Goal: Task Accomplishment & Management: Use online tool/utility

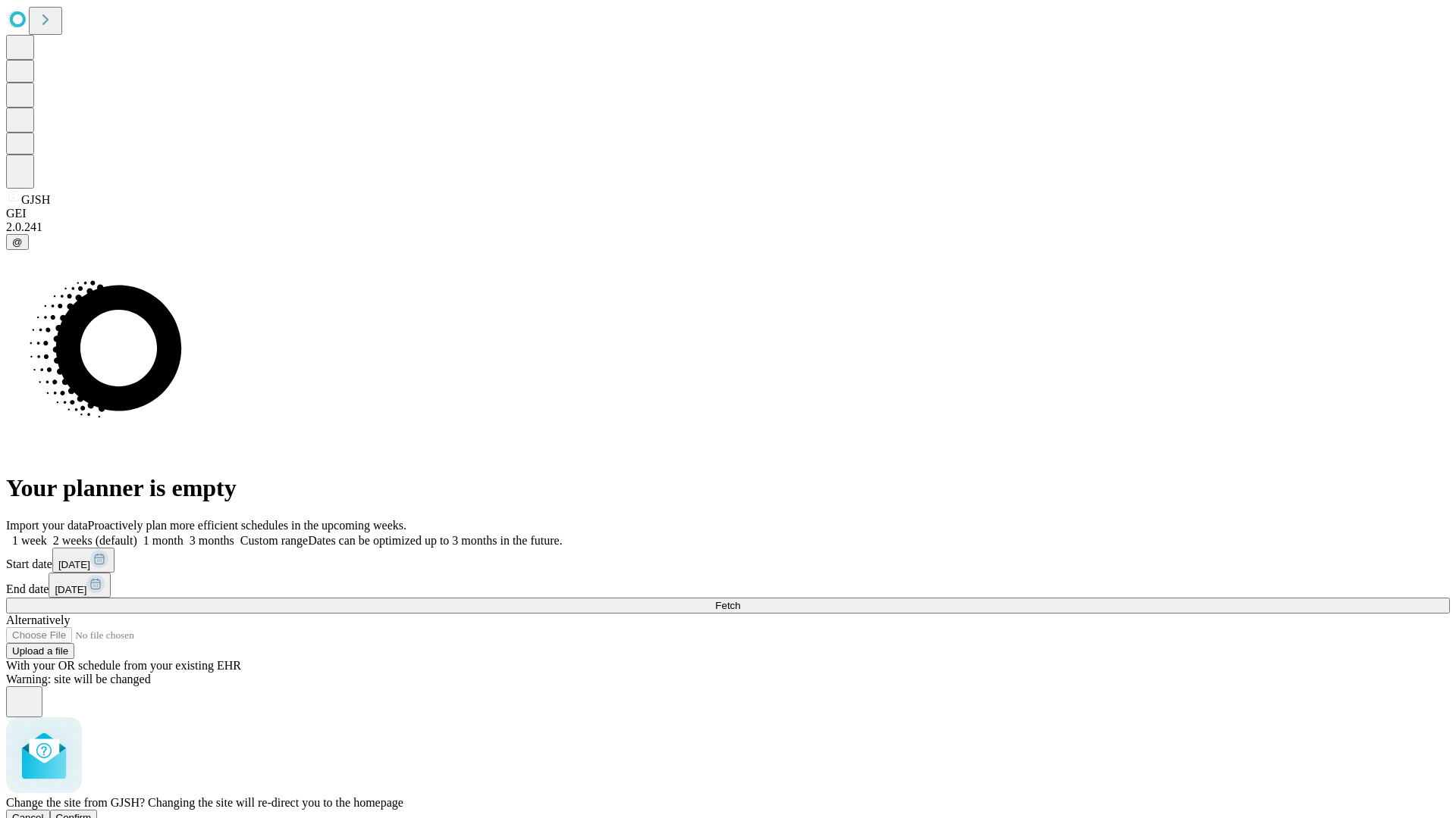
click at [92, 813] on span "Confirm" at bounding box center [74, 818] width 35 height 12
click at [47, 534] on label "1 week" at bounding box center [26, 541] width 41 height 13
click at [740, 600] on span "Fetch" at bounding box center [728, 605] width 25 height 12
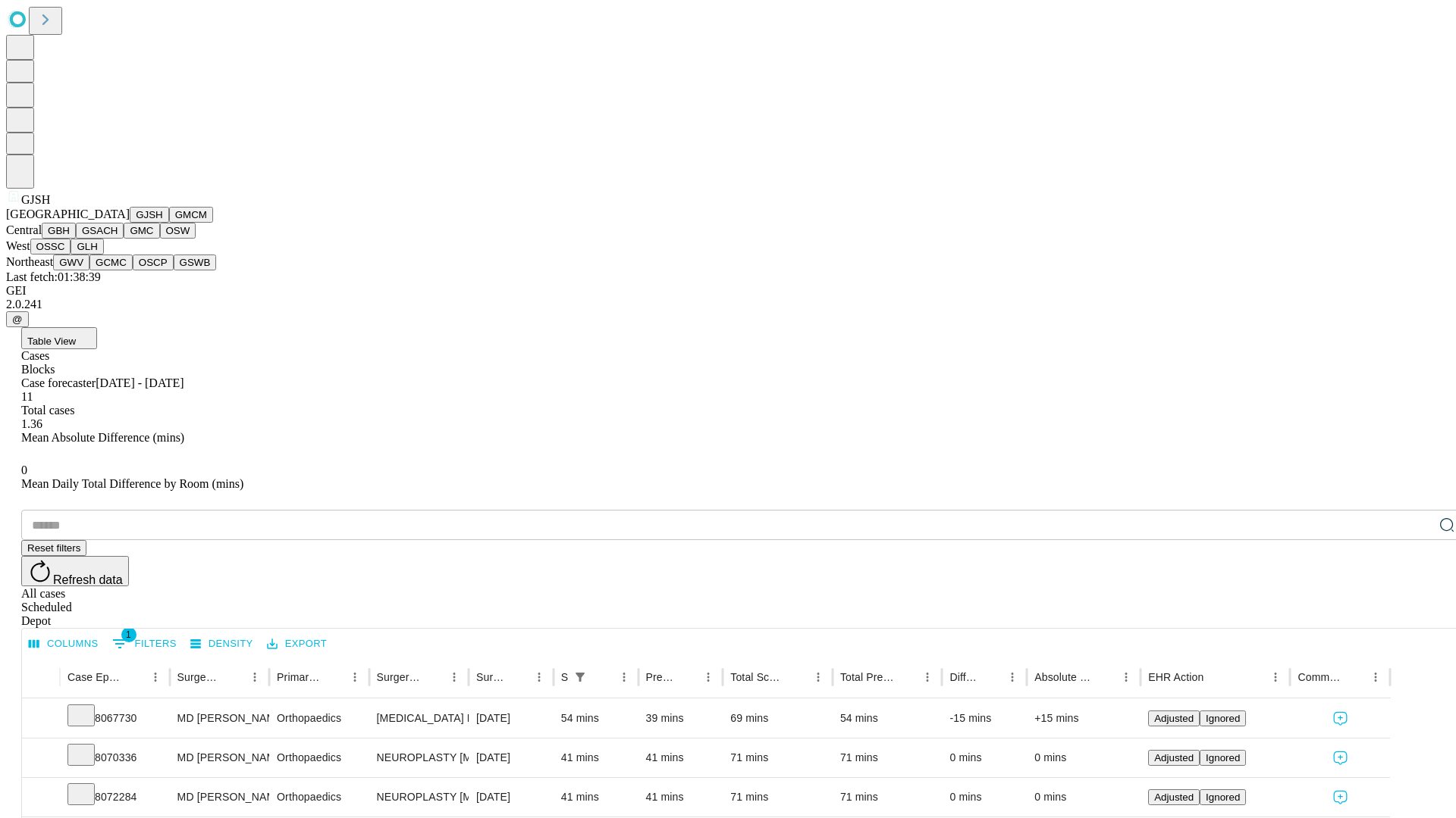
click at [169, 223] on button "GMCM" at bounding box center [191, 215] width 44 height 16
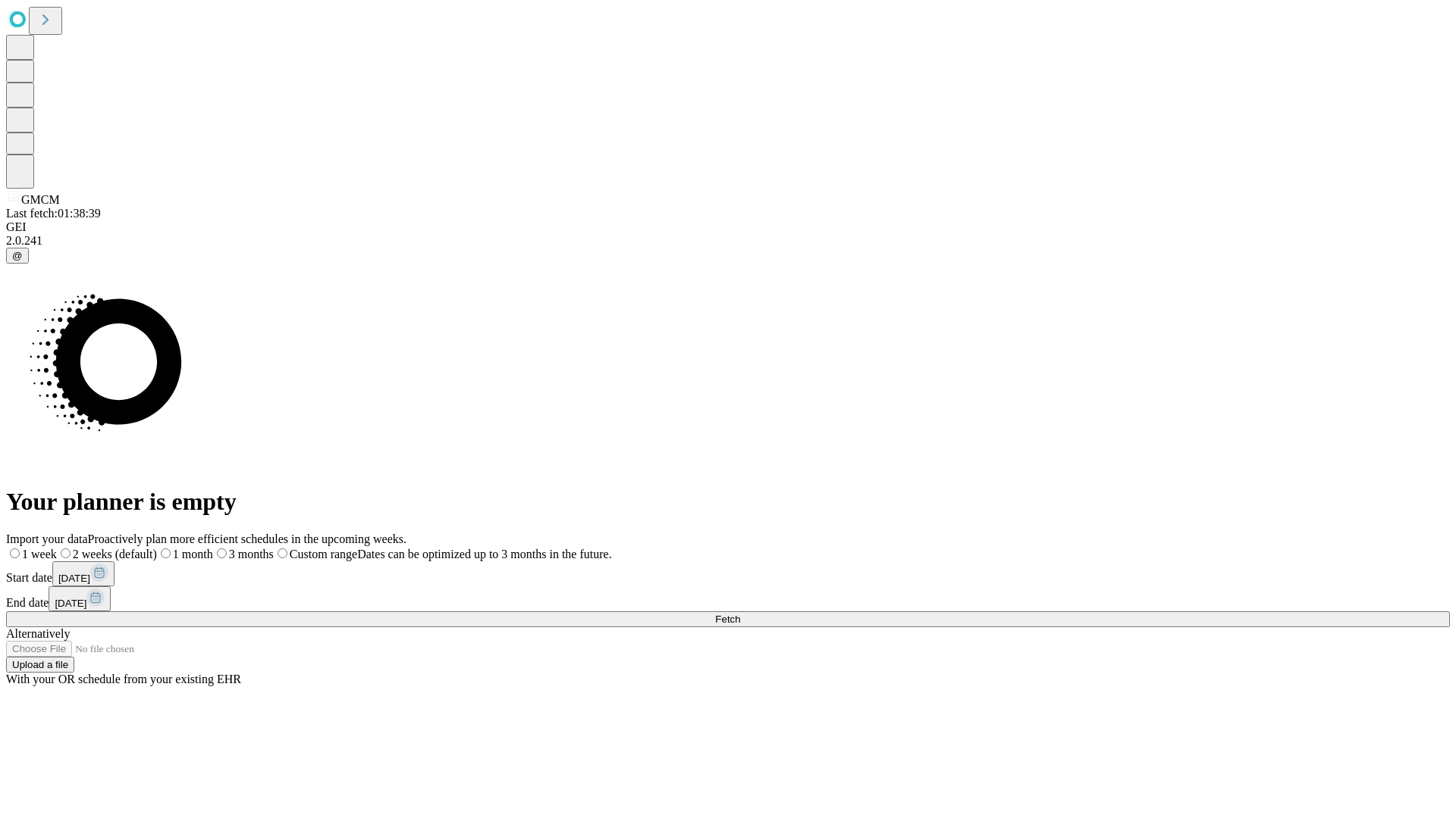
click at [740, 614] on span "Fetch" at bounding box center [728, 619] width 25 height 12
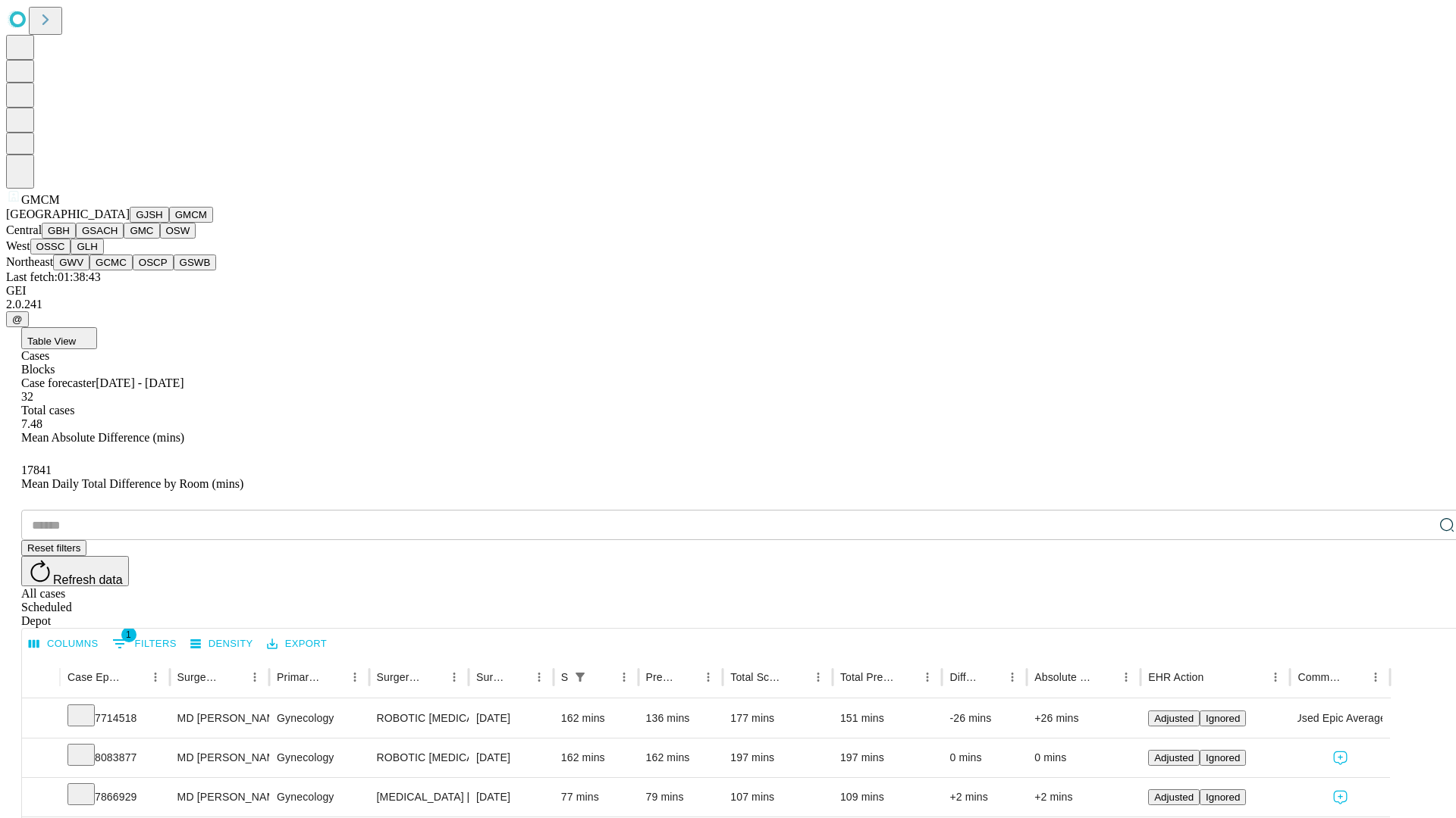
click at [75, 239] on button "GBH" at bounding box center [59, 231] width 35 height 16
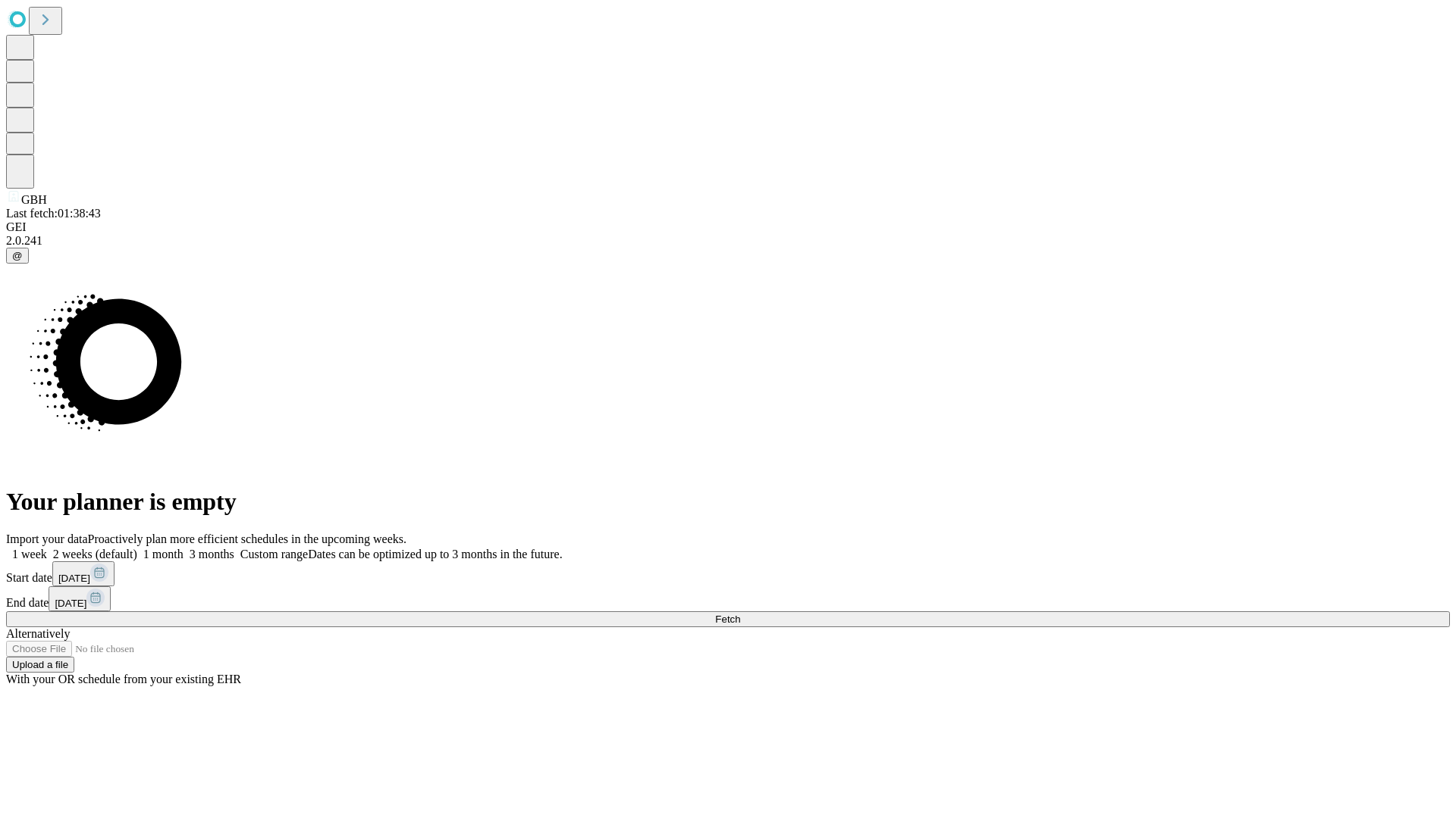
click at [47, 548] on label "1 week" at bounding box center [26, 554] width 41 height 13
click at [740, 614] on span "Fetch" at bounding box center [728, 619] width 25 height 12
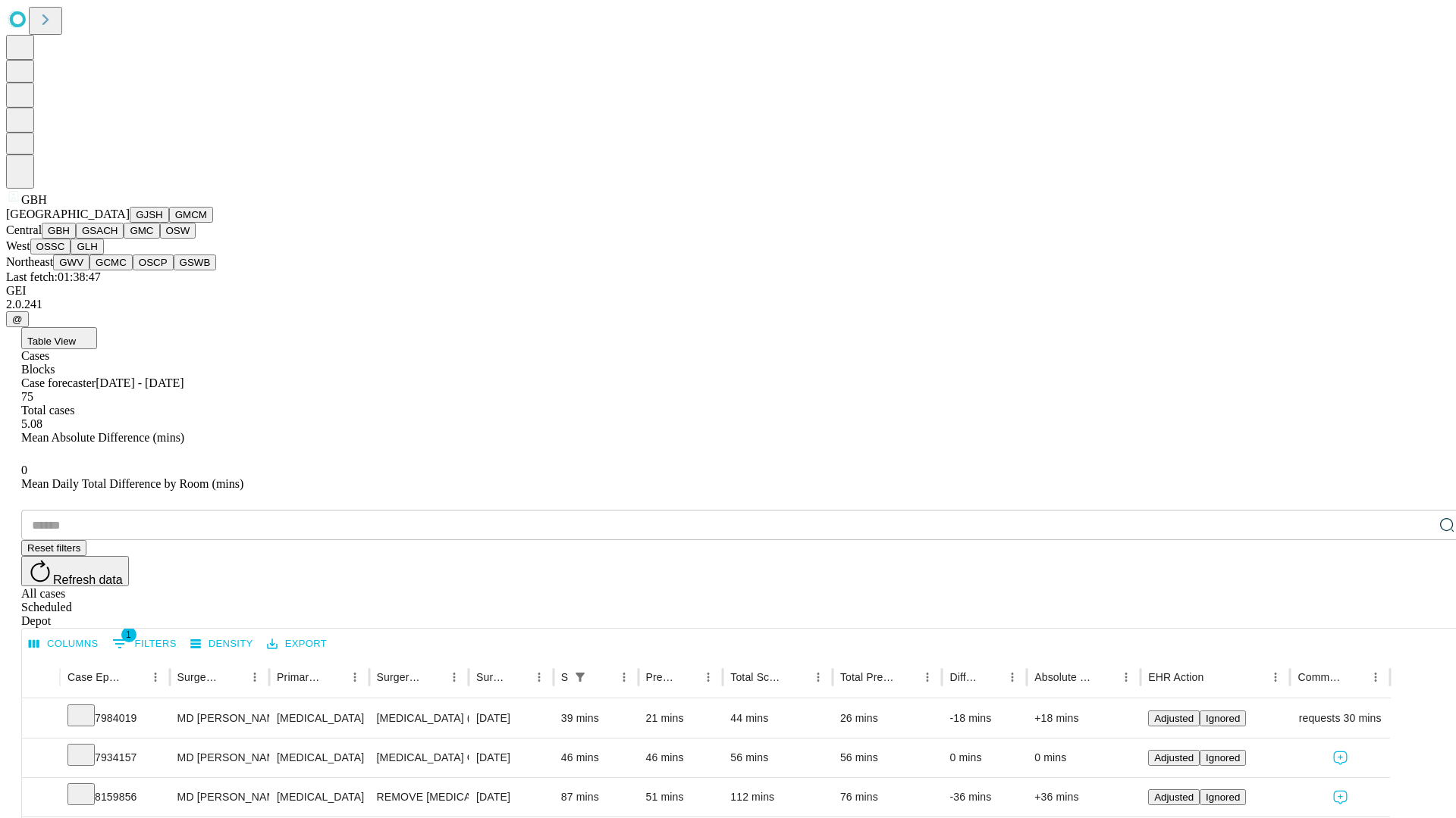
click at [117, 239] on button "GSACH" at bounding box center [99, 231] width 48 height 16
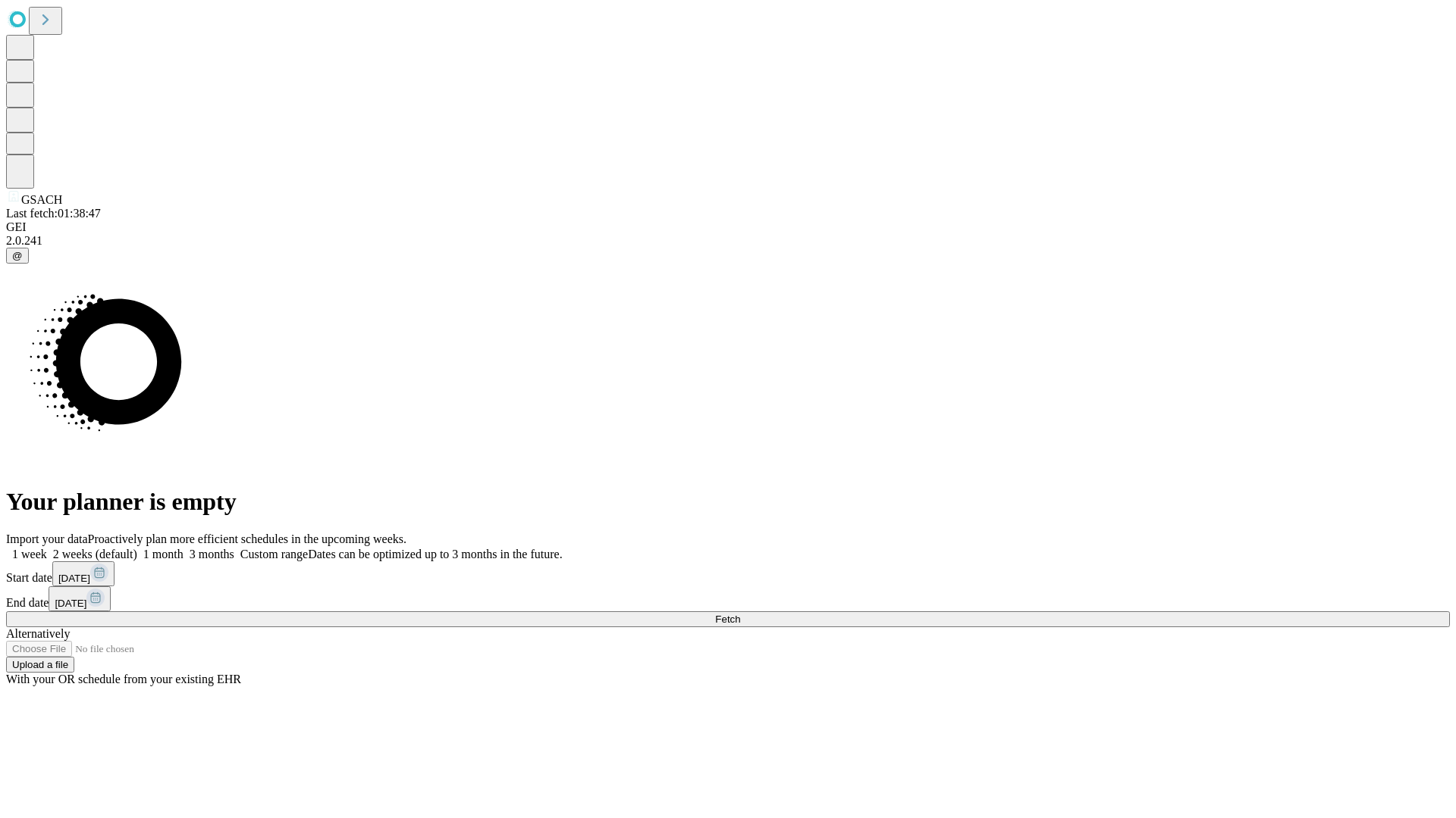
click at [740, 614] on span "Fetch" at bounding box center [728, 619] width 25 height 12
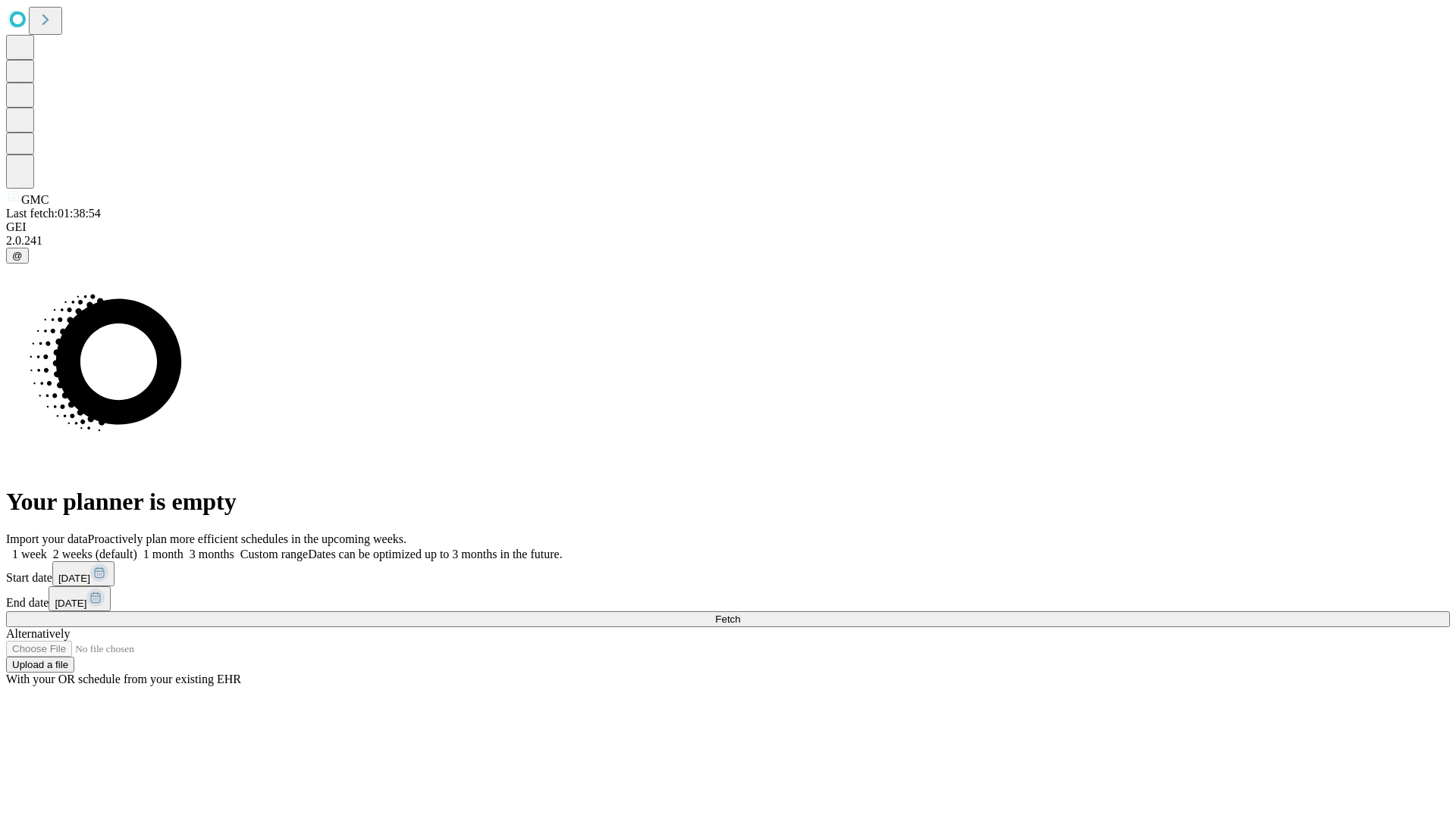
click at [740, 614] on span "Fetch" at bounding box center [728, 619] width 25 height 12
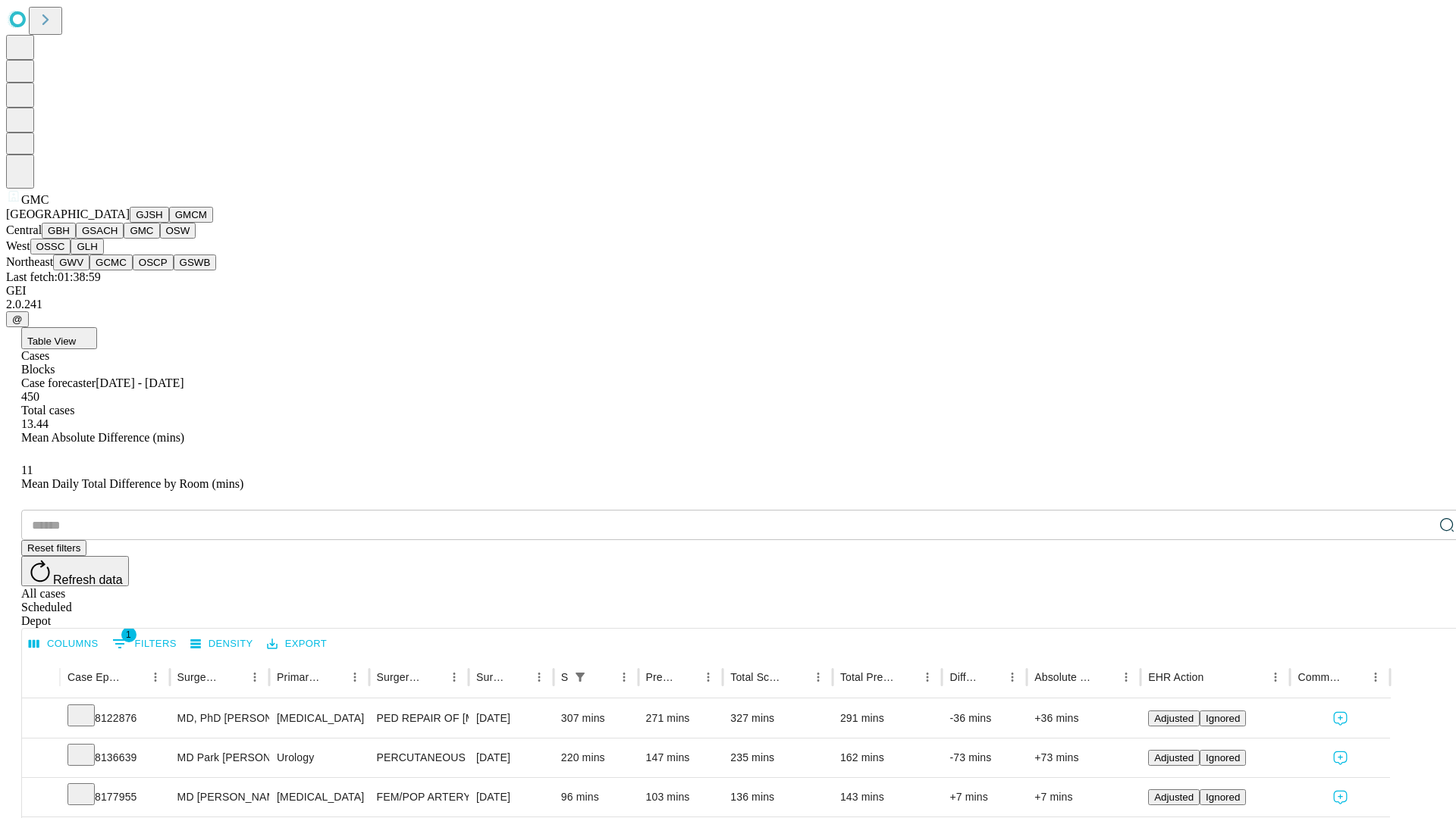
click at [160, 239] on button "OSW" at bounding box center [178, 231] width 36 height 16
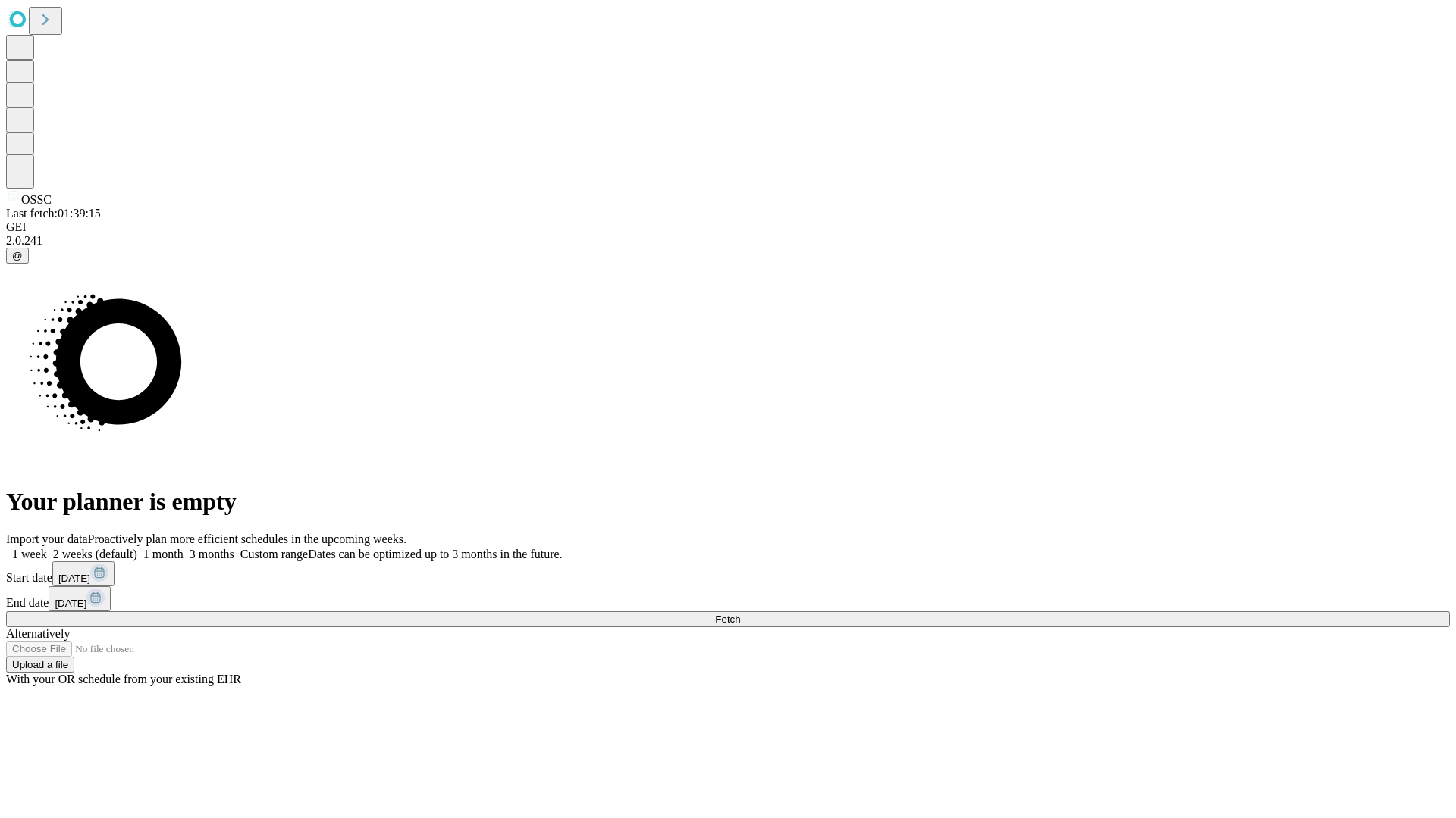
click at [47, 548] on label "1 week" at bounding box center [26, 554] width 41 height 13
click at [740, 614] on span "Fetch" at bounding box center [728, 619] width 25 height 12
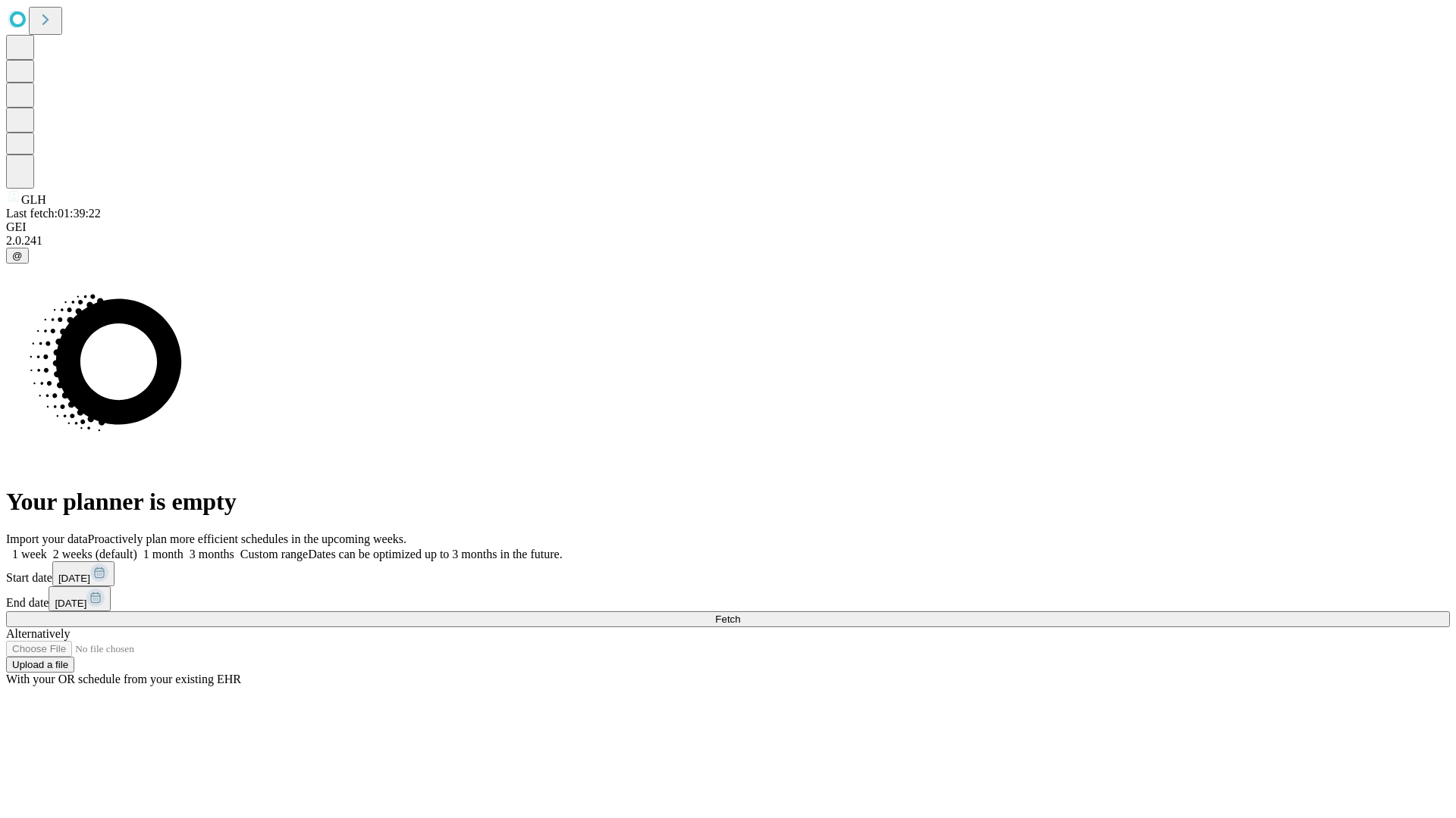
click at [47, 548] on label "1 week" at bounding box center [26, 554] width 41 height 13
click at [740, 614] on span "Fetch" at bounding box center [728, 619] width 25 height 12
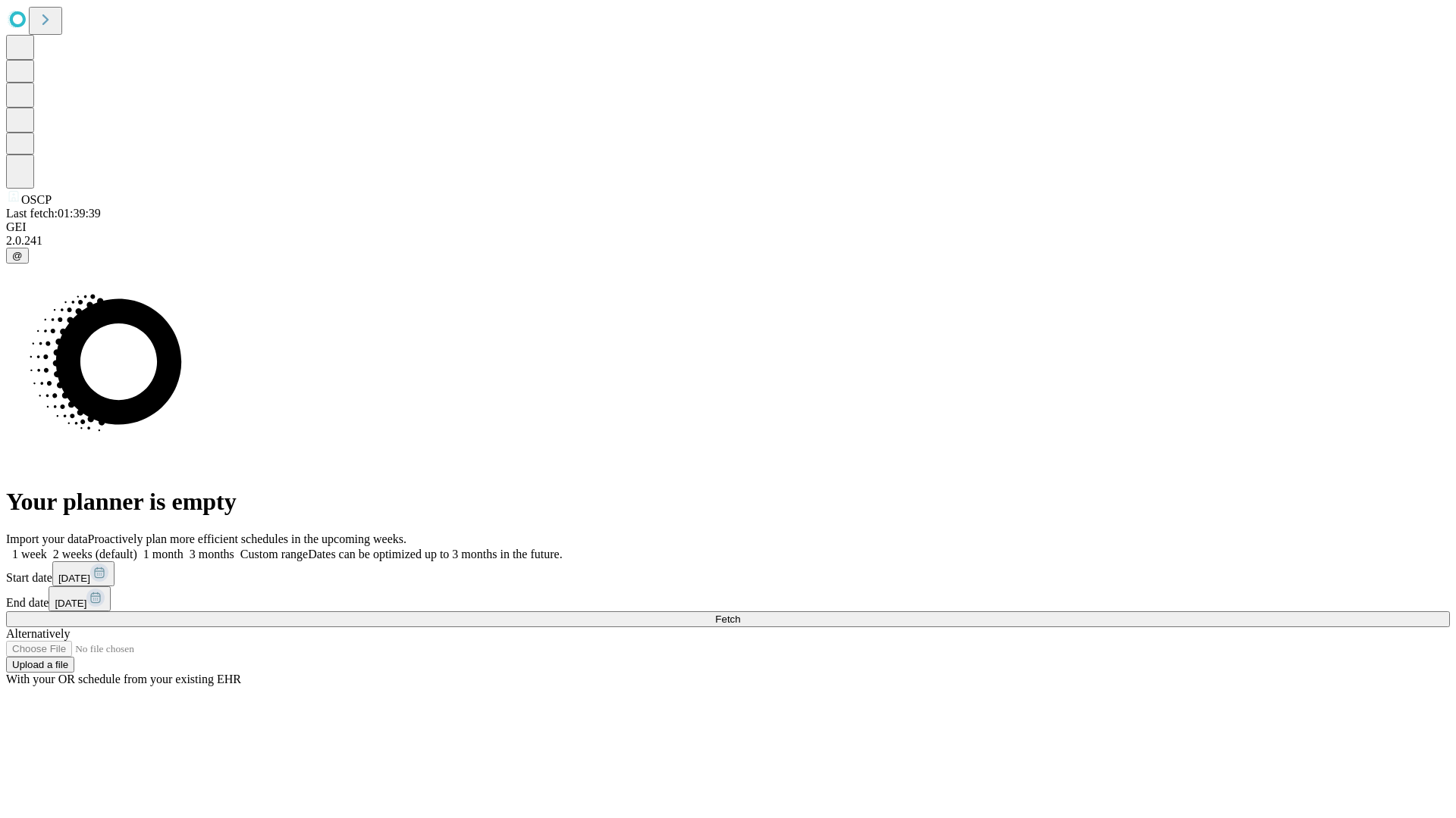
click at [47, 548] on label "1 week" at bounding box center [26, 554] width 41 height 13
click at [740, 614] on span "Fetch" at bounding box center [728, 619] width 25 height 12
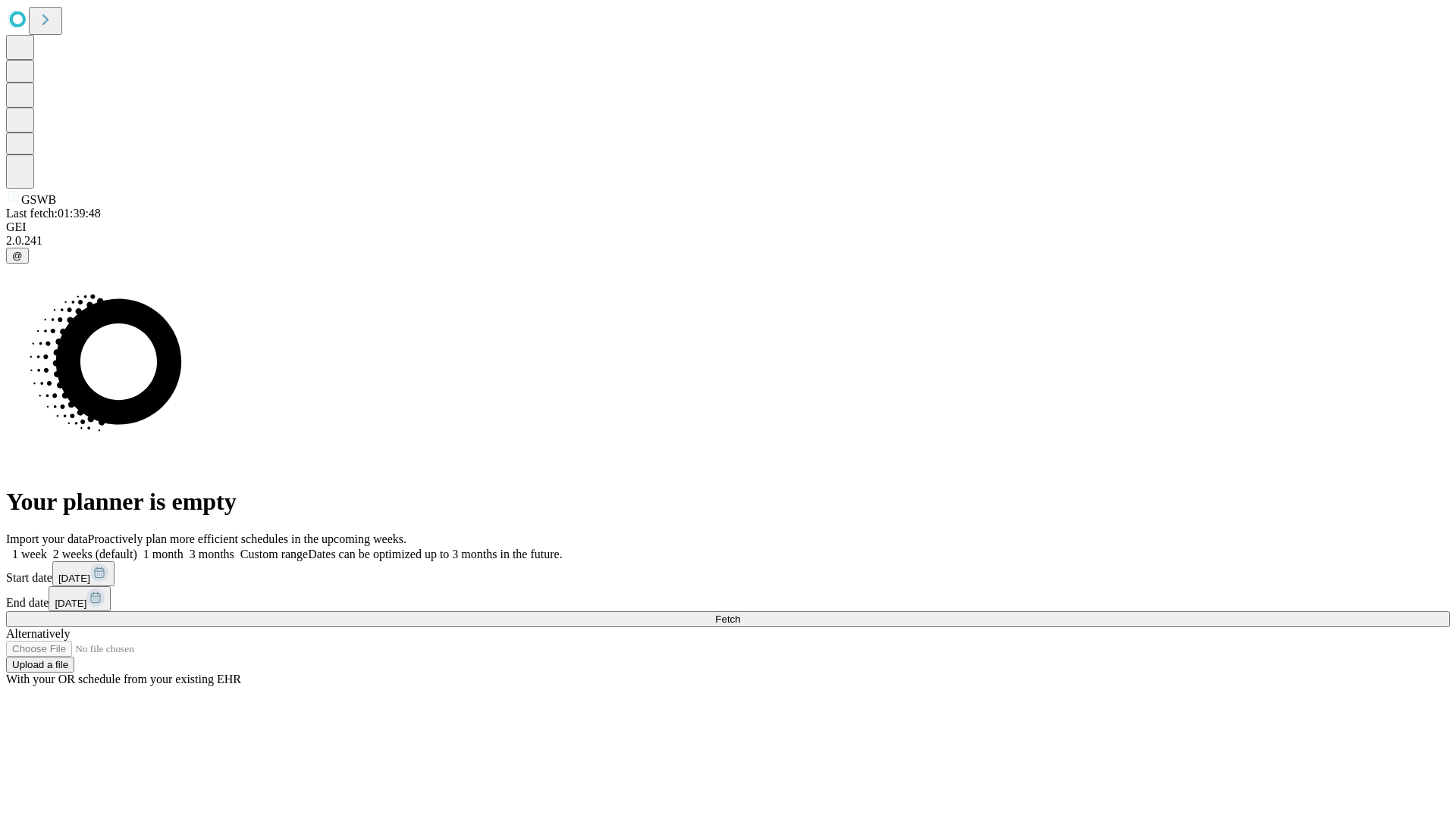
click at [47, 548] on label "1 week" at bounding box center [26, 554] width 41 height 13
click at [740, 614] on span "Fetch" at bounding box center [728, 619] width 25 height 12
